Goal: Task Accomplishment & Management: Manage account settings

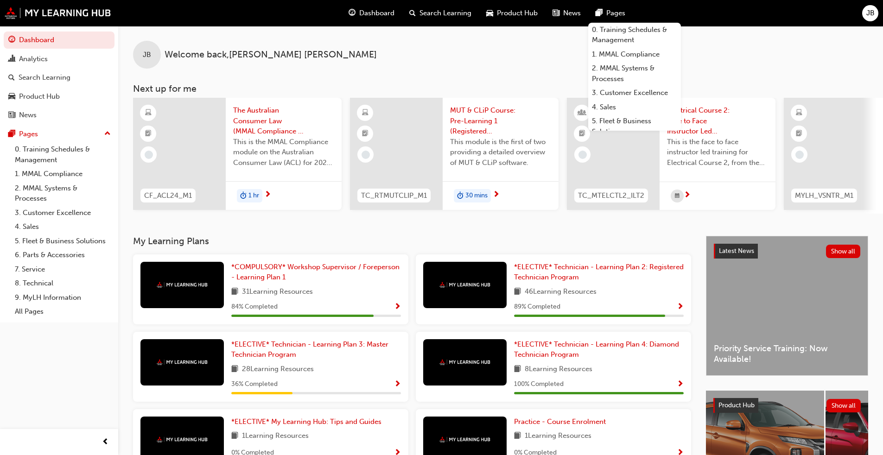
click at [868, 12] on span "JB" at bounding box center [870, 13] width 8 height 11
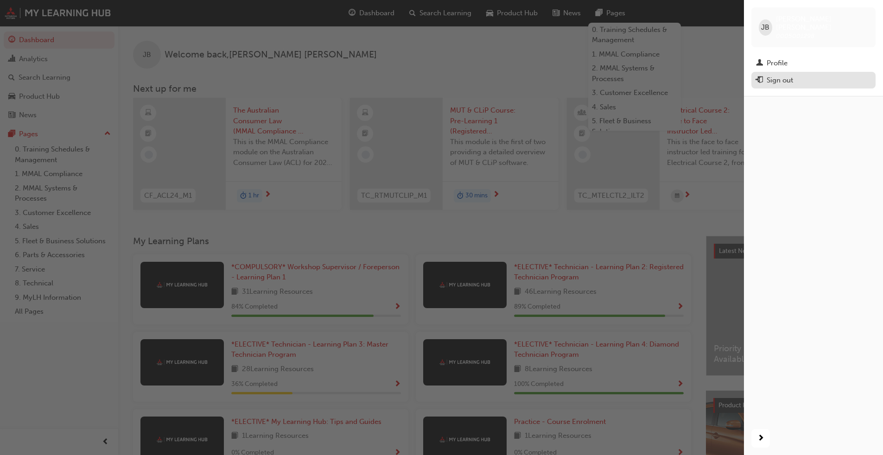
click at [797, 75] on div "Sign out" at bounding box center [813, 81] width 115 height 12
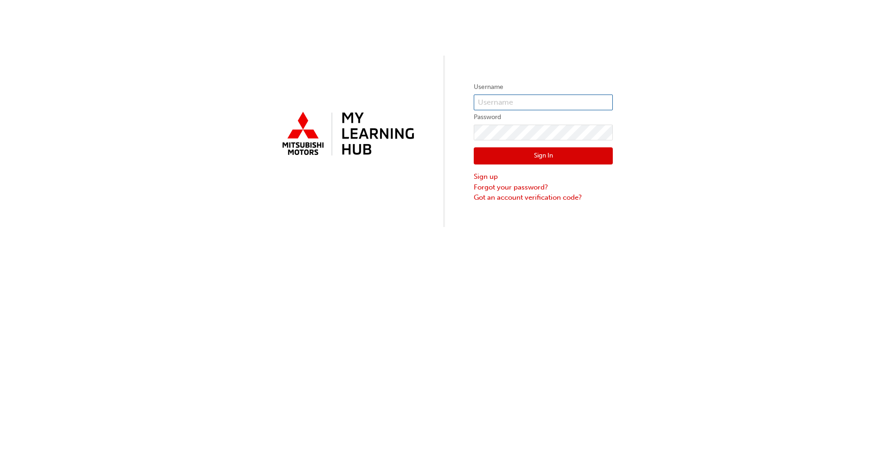
type input "0005001298"
drag, startPoint x: 523, startPoint y: 101, endPoint x: 410, endPoint y: 94, distance: 113.7
click at [411, 93] on div "Username 0005001298 Password Sign In Sign up Forgot your password? Got an accou…" at bounding box center [445, 113] width 890 height 227
type input "005828438"
click at [430, 127] on div "Username 005828438 Password Sign In Sign up Forgot your password? Got an accoun…" at bounding box center [445, 113] width 890 height 227
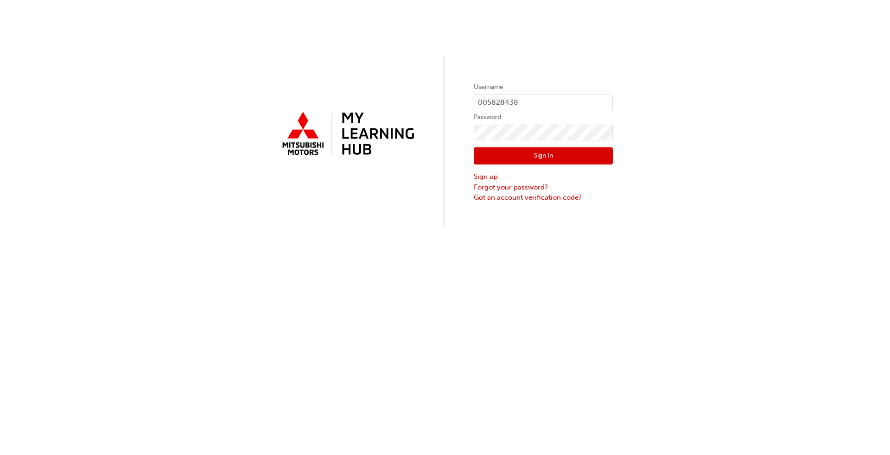
click at [719, 203] on div "Username 005828438 Password Sign In Sign up Forgot your password? Got an accoun…" at bounding box center [445, 113] width 890 height 227
click at [575, 159] on button "Sign In" at bounding box center [542, 156] width 139 height 18
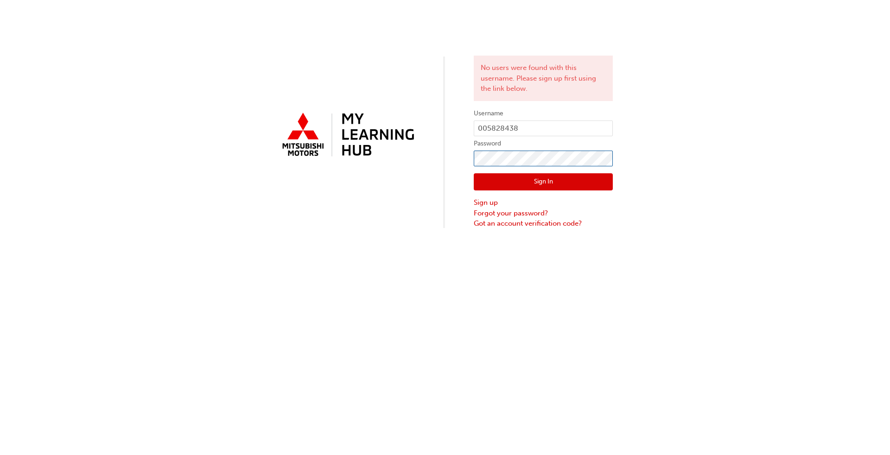
click at [459, 146] on div "No users were found with this username. Please sign up first using the link bel…" at bounding box center [445, 114] width 890 height 229
click at [487, 126] on input "005828438" at bounding box center [542, 128] width 139 height 16
type input "0005828438"
click at [548, 186] on button "Sign In" at bounding box center [542, 182] width 139 height 18
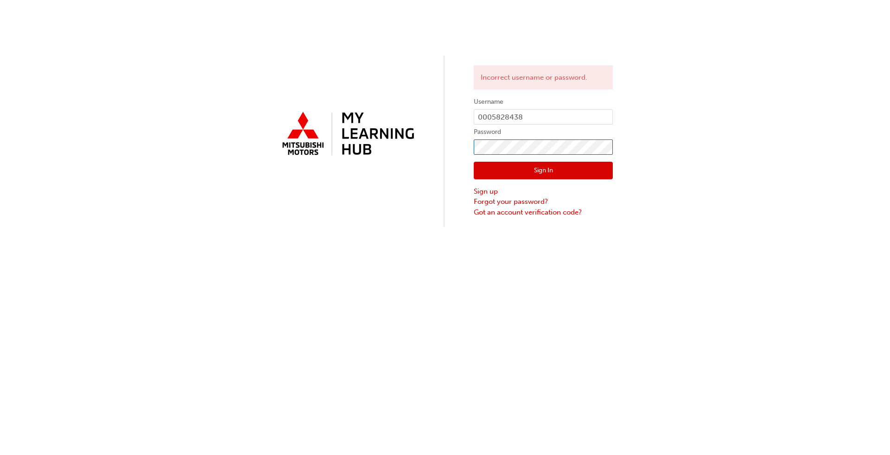
click at [404, 139] on div "Incorrect username or password. Username 0005828438 Password Sign In Sign up Fo…" at bounding box center [445, 113] width 890 height 227
click button "Sign In" at bounding box center [542, 171] width 139 height 18
drag, startPoint x: 709, startPoint y: 152, endPoint x: 704, endPoint y: 153, distance: 5.1
click at [709, 152] on div "Incorrect username or password. Username 0005828438 Password Sign In Sign up Fo…" at bounding box center [445, 113] width 890 height 227
